Goal: Find specific page/section: Find specific page/section

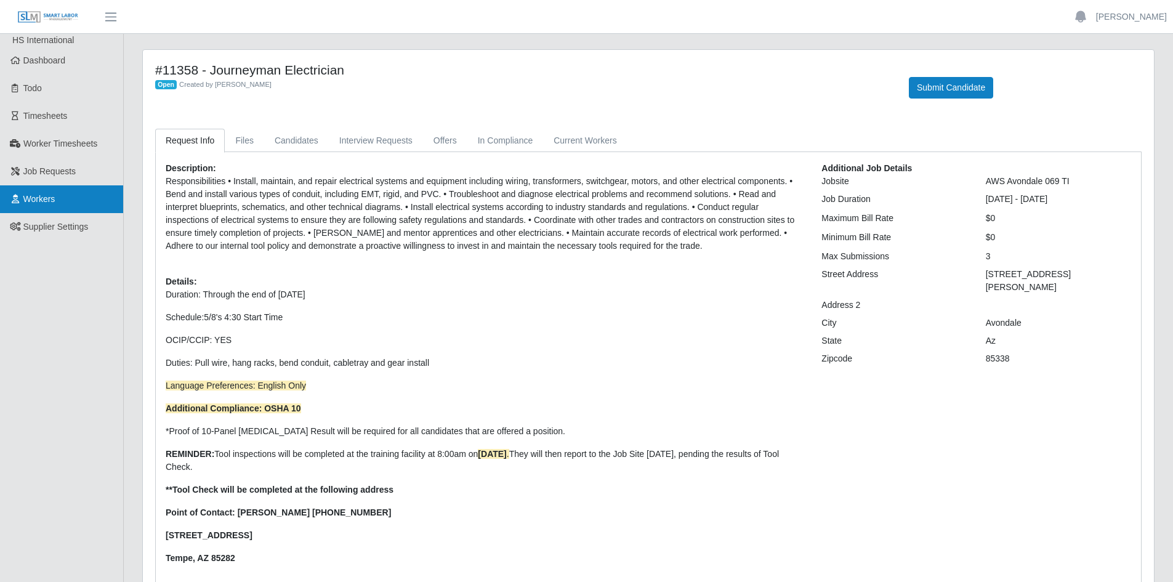
scroll to position [123, 0]
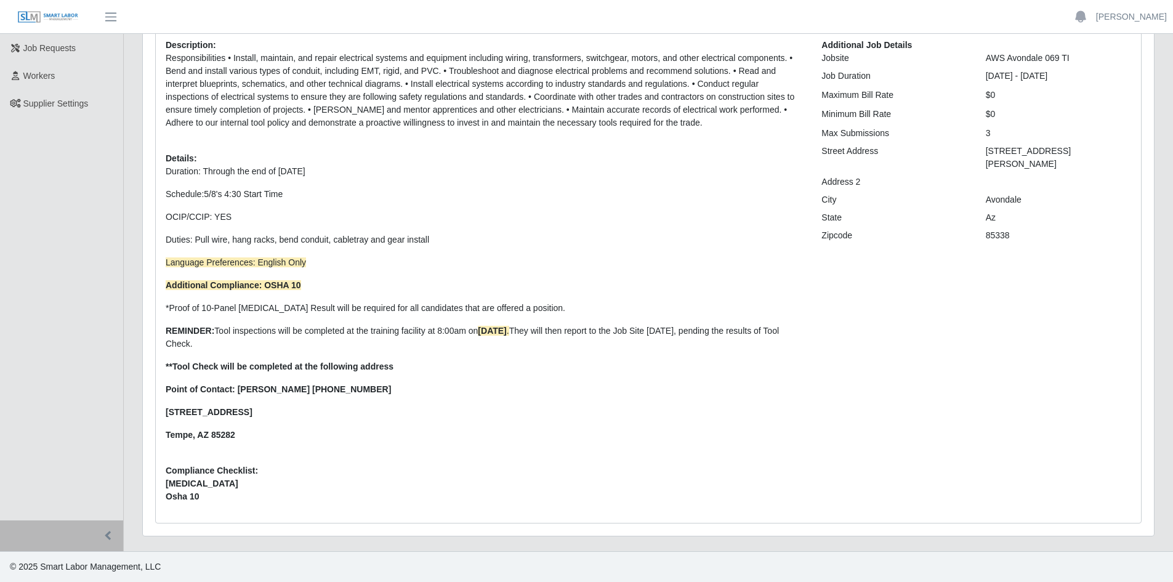
click at [62, 16] on img at bounding box center [48, 17] width 62 height 14
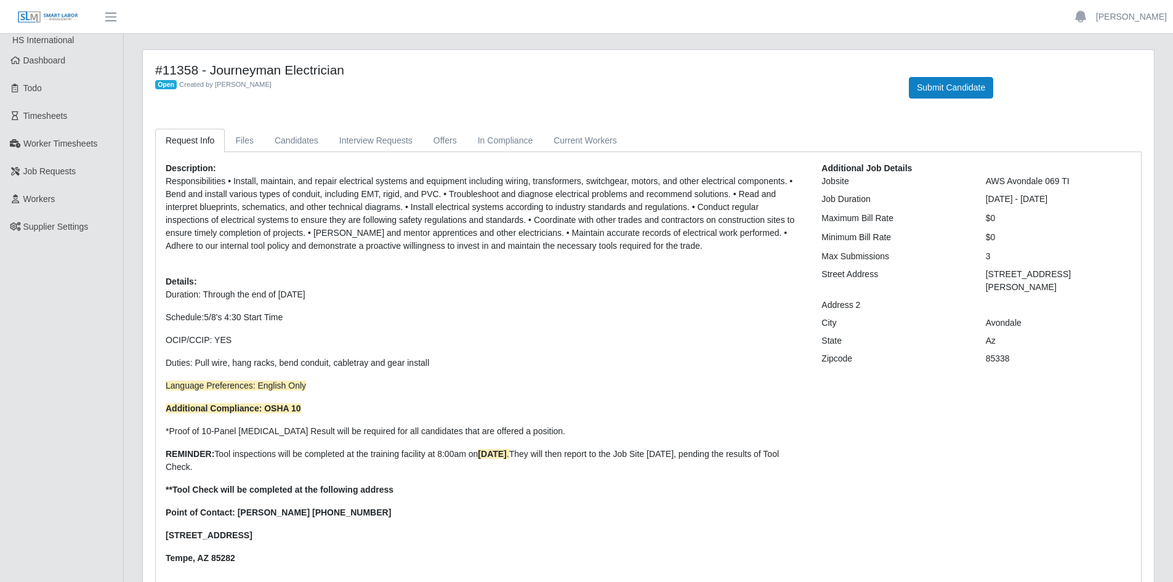
click at [35, 14] on img at bounding box center [48, 17] width 62 height 14
click at [50, 62] on span "Dashboard" at bounding box center [44, 60] width 42 height 10
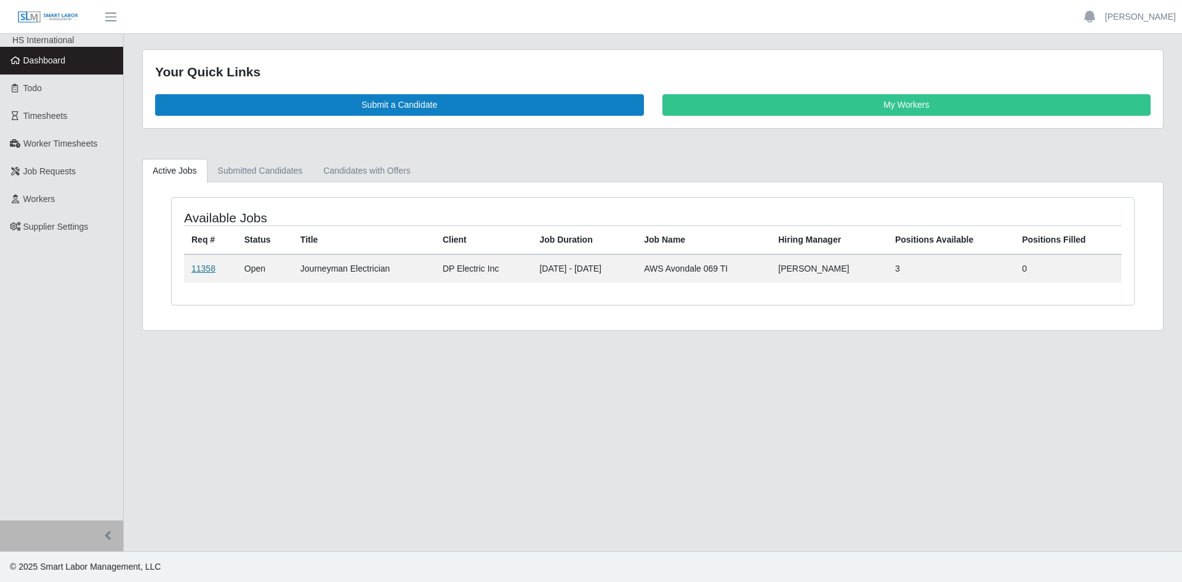
click at [206, 265] on link "11358" at bounding box center [203, 269] width 24 height 10
